Goal: Task Accomplishment & Management: Manage account settings

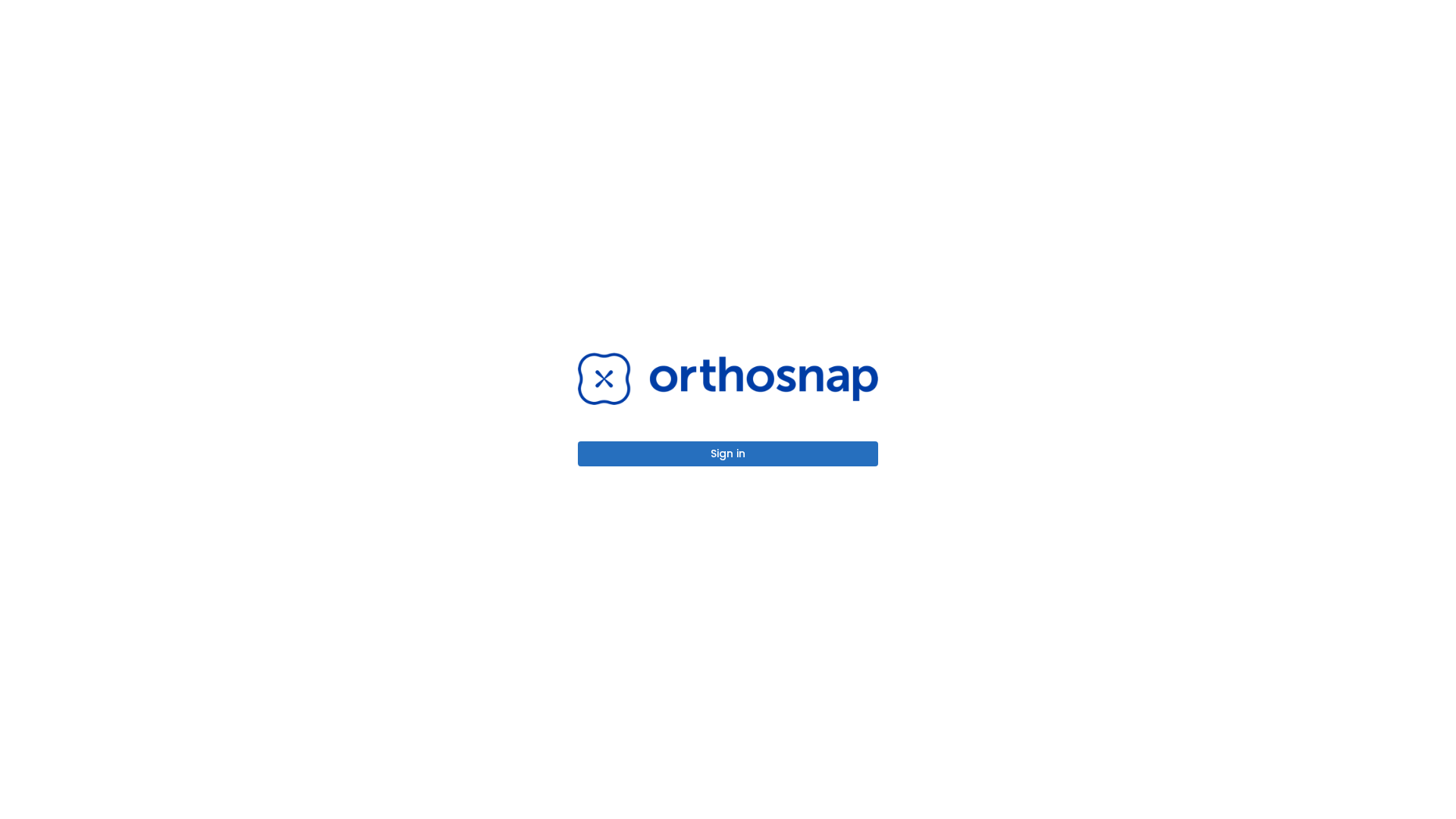
click at [728, 453] on button "Sign in" at bounding box center [728, 453] width 300 height 25
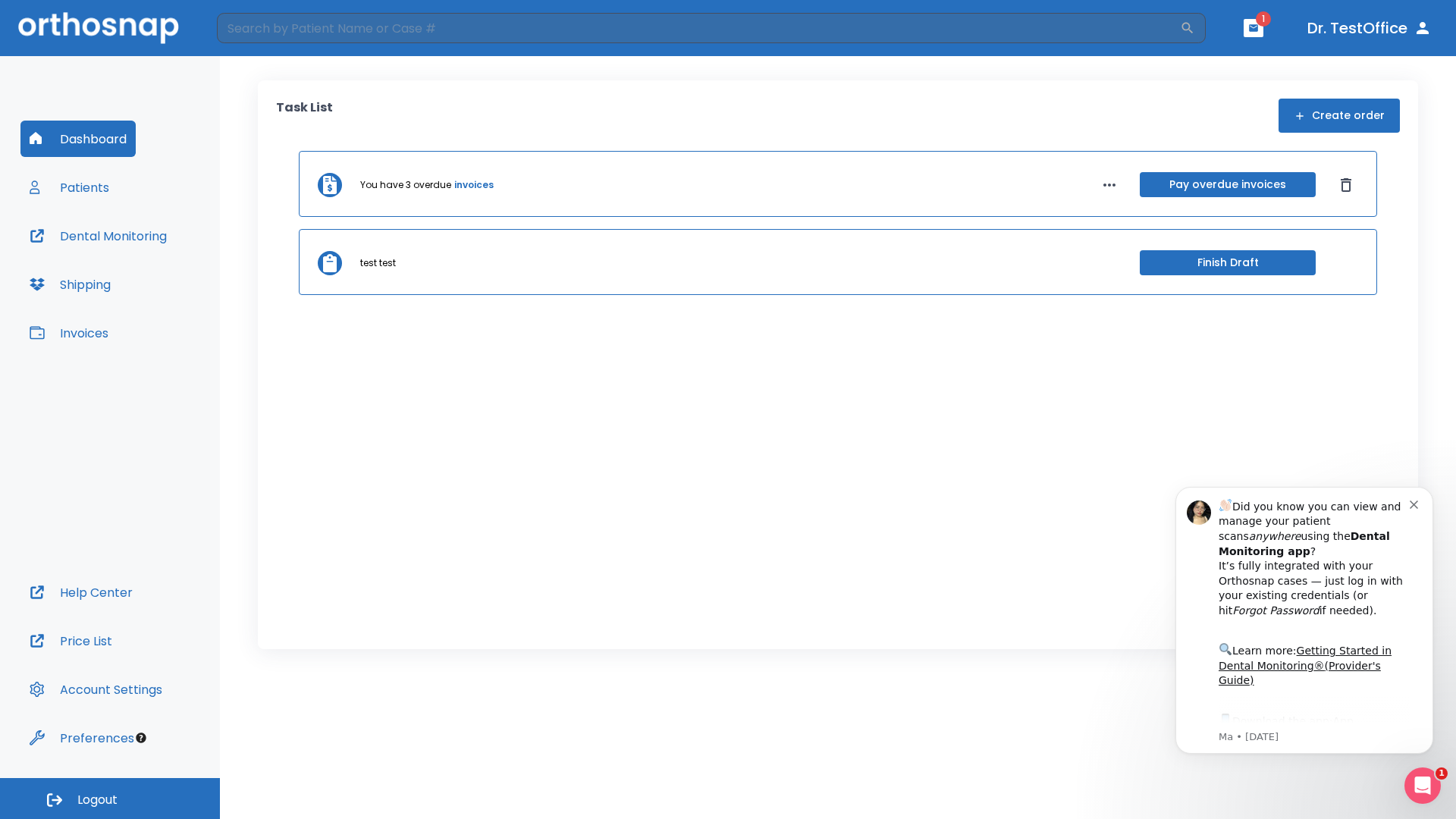
click at [110, 799] on span "Logout" at bounding box center [98, 801] width 40 height 16
